Goal: Task Accomplishment & Management: Complete application form

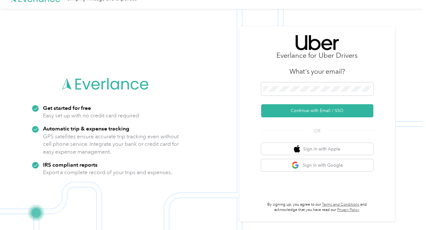
scroll to position [20, 0]
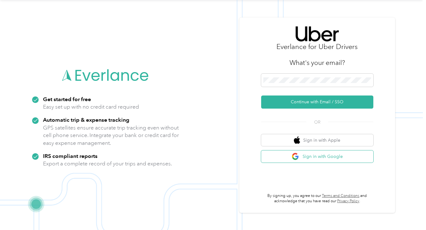
click at [305, 156] on button "Sign in with Google" at bounding box center [317, 156] width 112 height 12
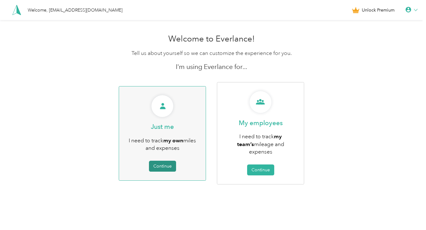
click at [159, 161] on button "Continue" at bounding box center [162, 166] width 27 height 11
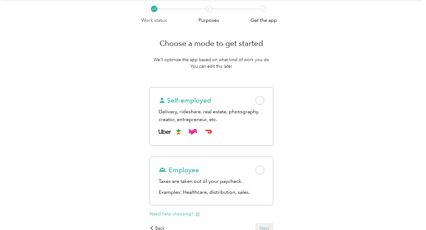
scroll to position [31, 0]
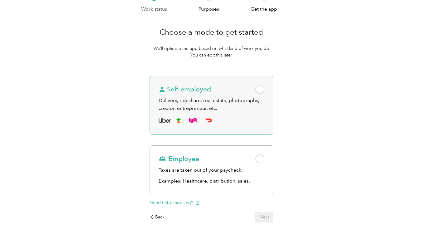
click at [261, 88] on span at bounding box center [260, 89] width 9 height 9
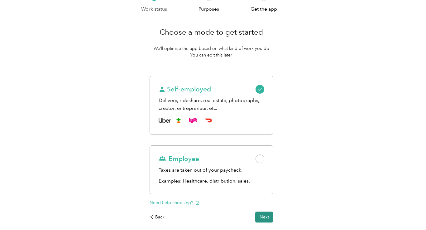
click at [266, 218] on button "Next" at bounding box center [264, 216] width 18 height 11
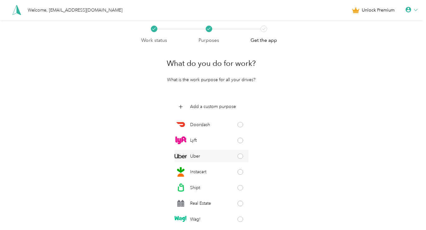
click at [238, 157] on span at bounding box center [241, 156] width 6 height 6
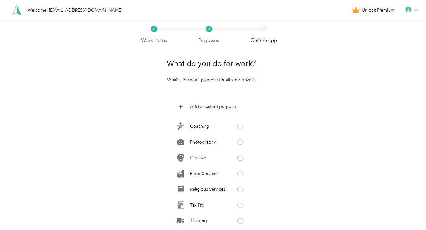
scroll to position [307, 0]
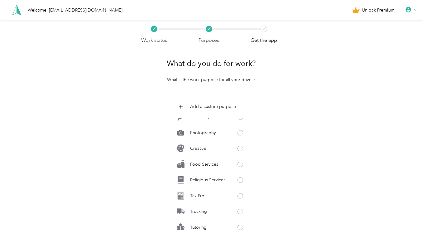
click at [324, 148] on div "Work status Purposes Get the app What do you do for work? What is the work purp…" at bounding box center [211, 154] width 423 height 269
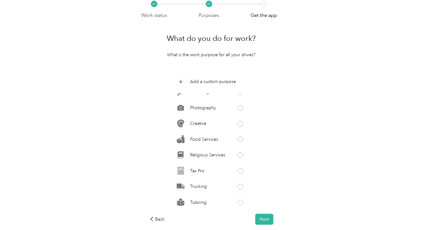
scroll to position [59, 0]
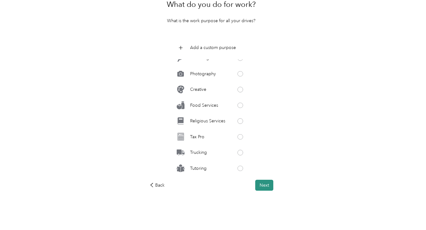
click at [264, 184] on button "Next" at bounding box center [264, 185] width 18 height 11
